Goal: Information Seeking & Learning: Learn about a topic

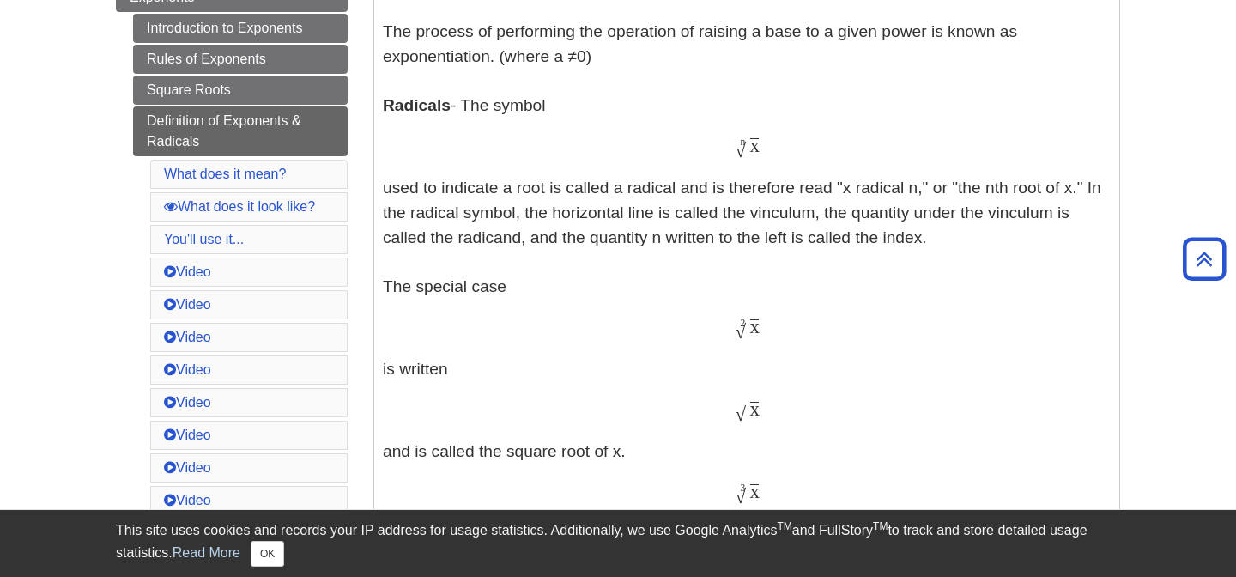
scroll to position [515, 0]
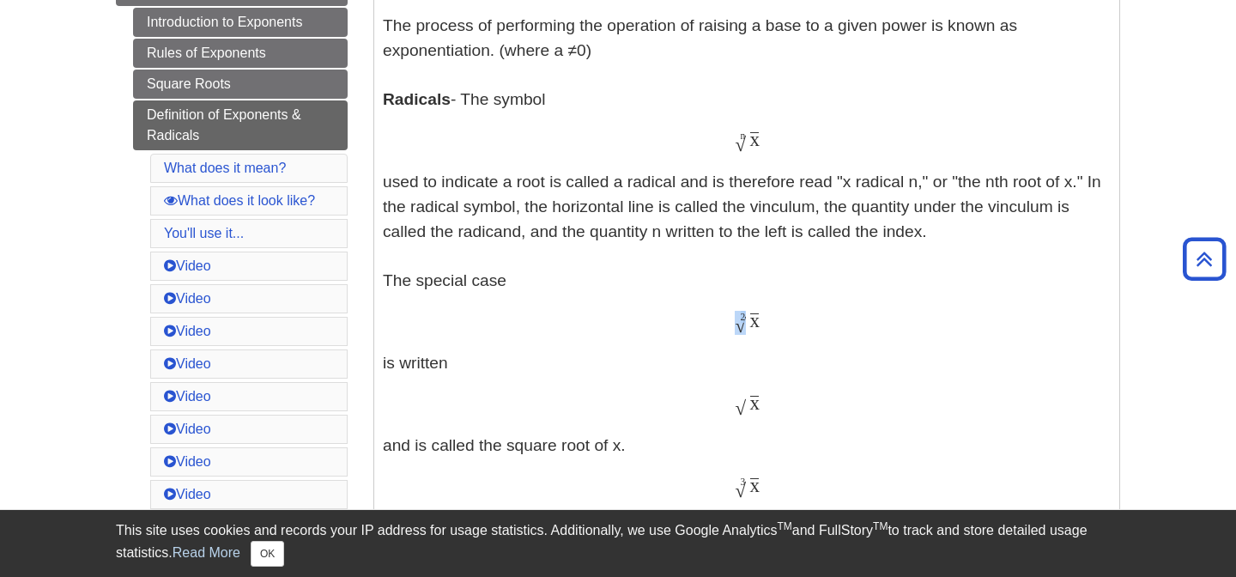
drag, startPoint x: 738, startPoint y: 330, endPoint x: 774, endPoint y: 331, distance: 36.9
click at [774, 331] on div "x √ 2 x 2" at bounding box center [747, 322] width 728 height 25
drag, startPoint x: 767, startPoint y: 320, endPoint x: 739, endPoint y: 320, distance: 27.5
click at [739, 320] on div "x √ 2 x 2" at bounding box center [747, 322] width 728 height 25
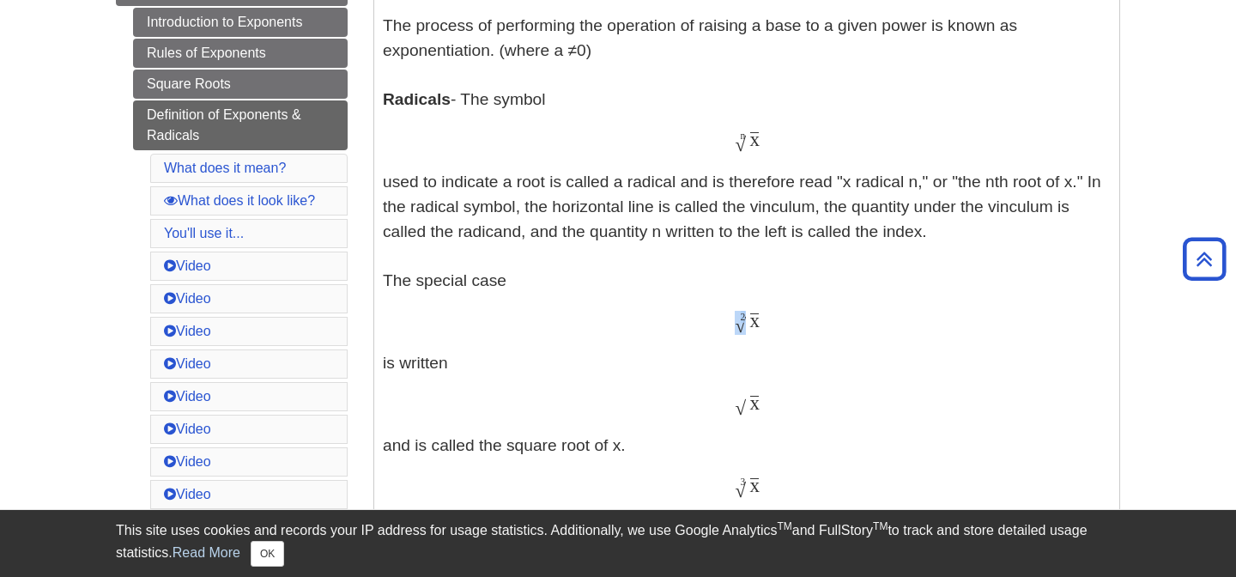
click at [739, 320] on span "√" at bounding box center [740, 325] width 11 height 22
drag, startPoint x: 739, startPoint y: 320, endPoint x: 766, endPoint y: 326, distance: 27.3
click at [766, 326] on div "x √ 2 x 2" at bounding box center [747, 322] width 728 height 25
click at [756, 322] on div "x √ 2 x 2" at bounding box center [747, 322] width 728 height 25
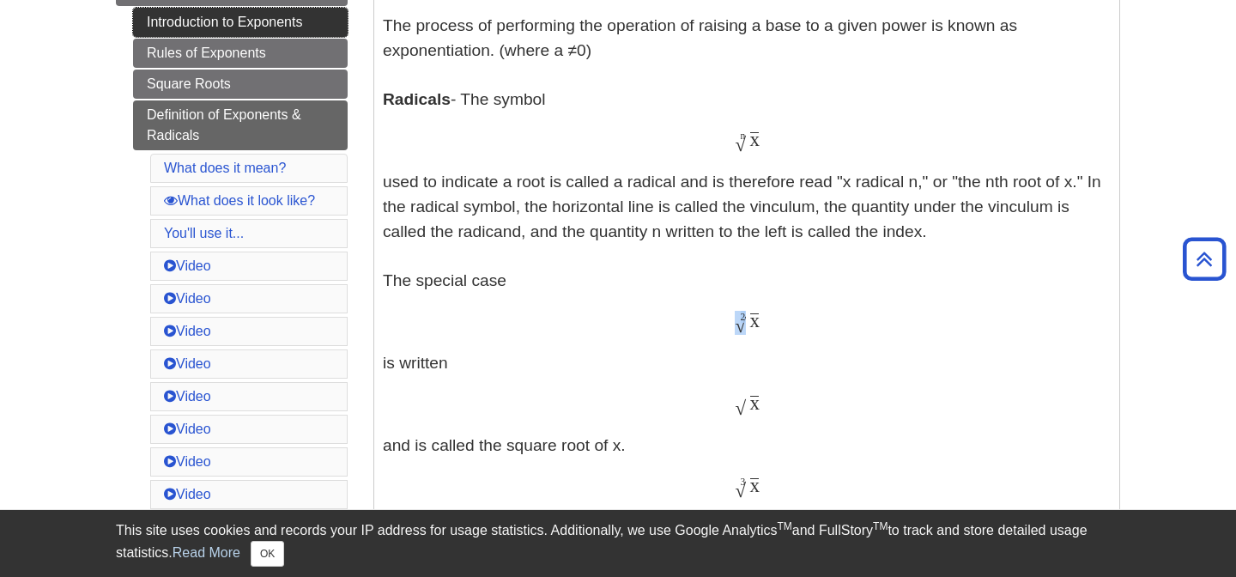
copy span "√ 2"
